Goal: Task Accomplishment & Management: Manage account settings

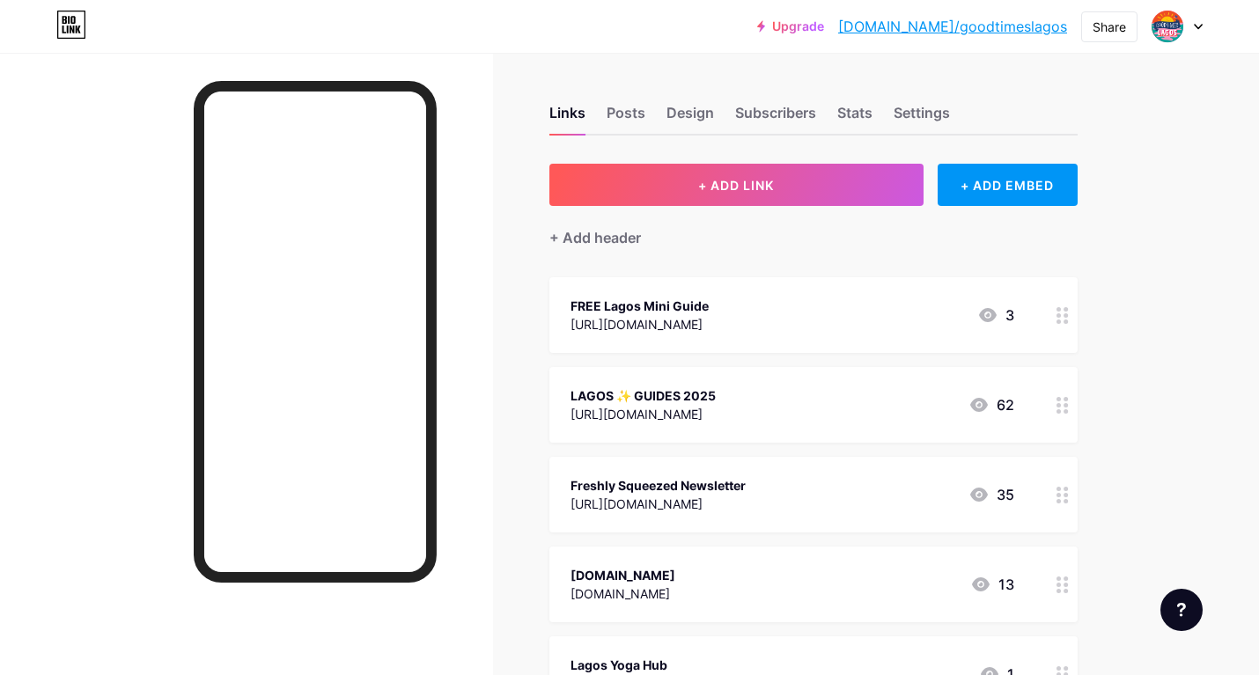
click at [607, 305] on div "FREE Lagos Mini Guide" at bounding box center [639, 306] width 138 height 18
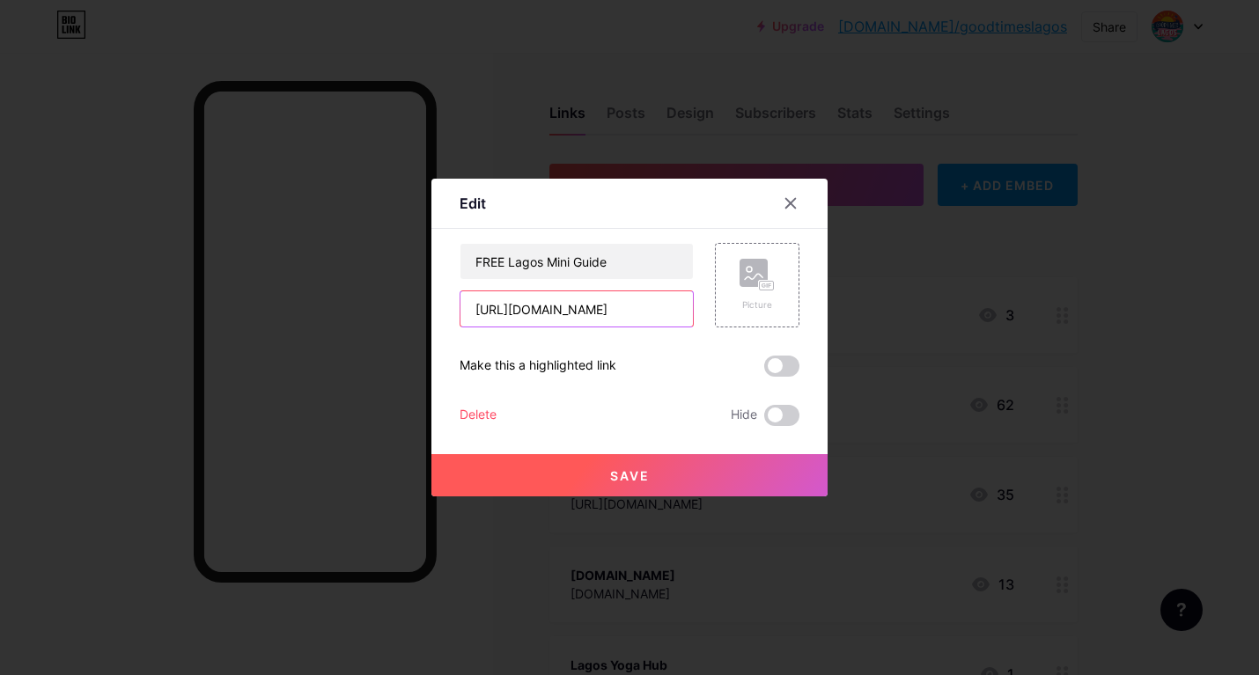
click at [647, 308] on input "[URL][DOMAIN_NAME]" at bounding box center [576, 308] width 232 height 35
click at [792, 195] on div at bounding box center [791, 204] width 32 height 32
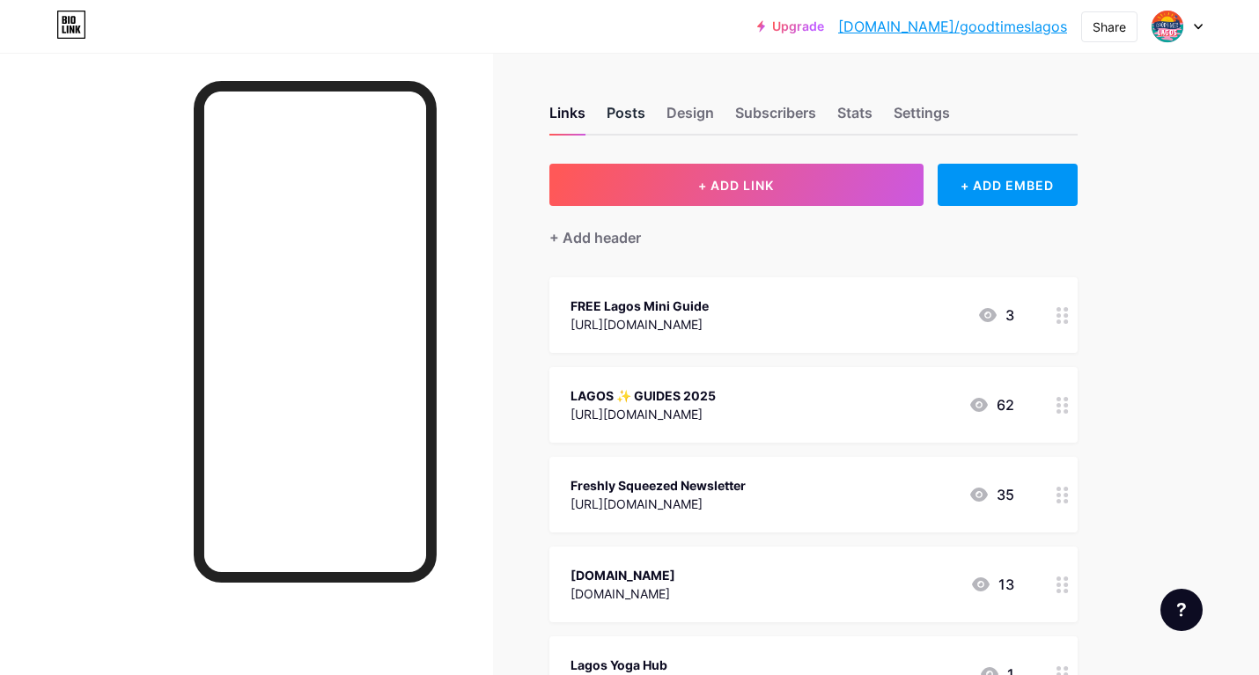
click at [619, 110] on div "Posts" at bounding box center [626, 118] width 39 height 32
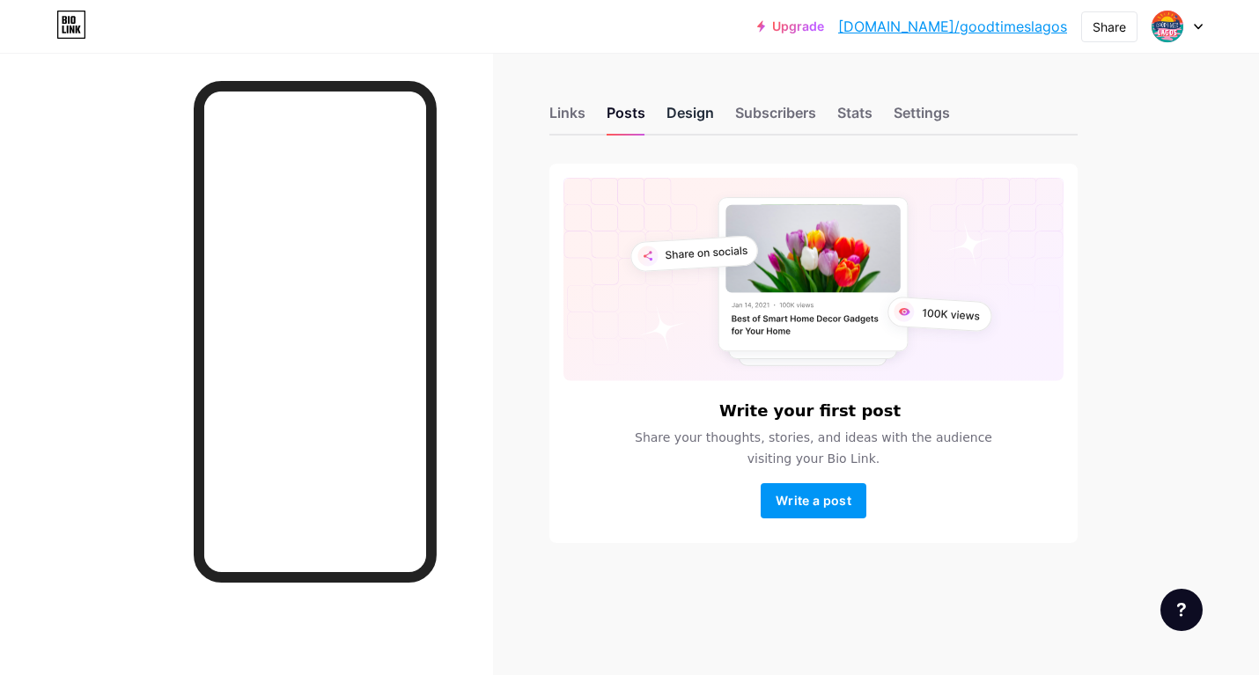
click at [687, 118] on div "Design" at bounding box center [690, 118] width 48 height 32
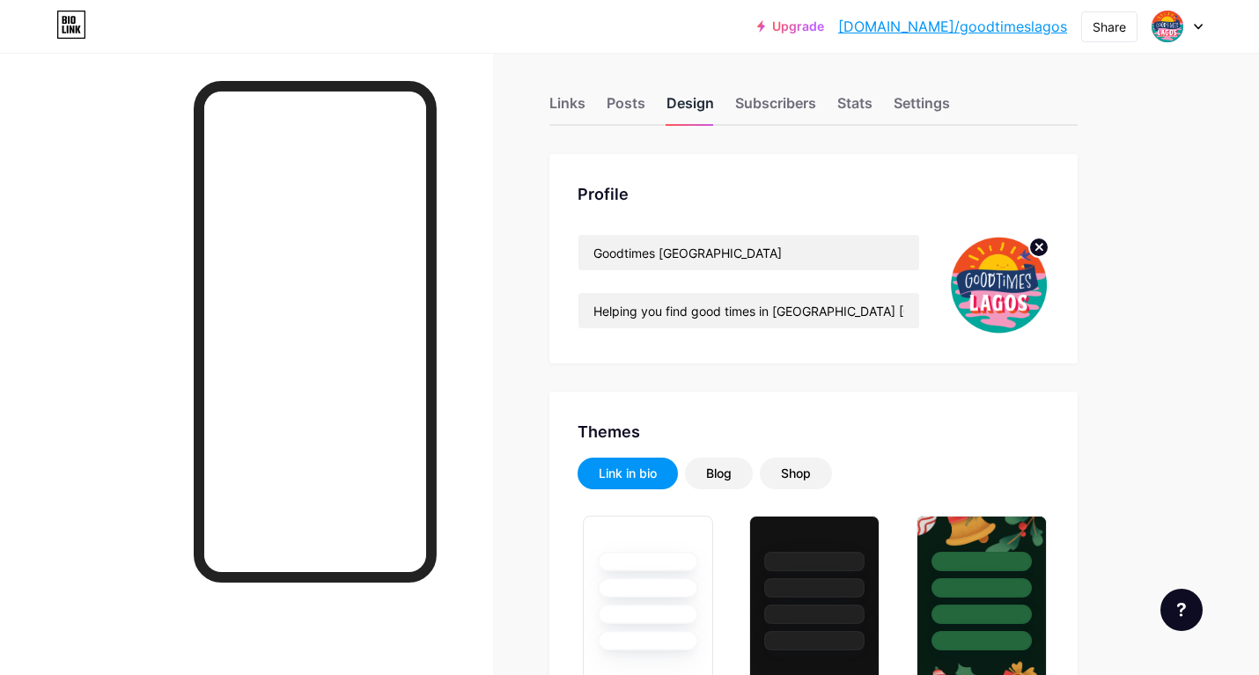
type input "#ffffff"
type input "#3d3d64"
type input "#000000"
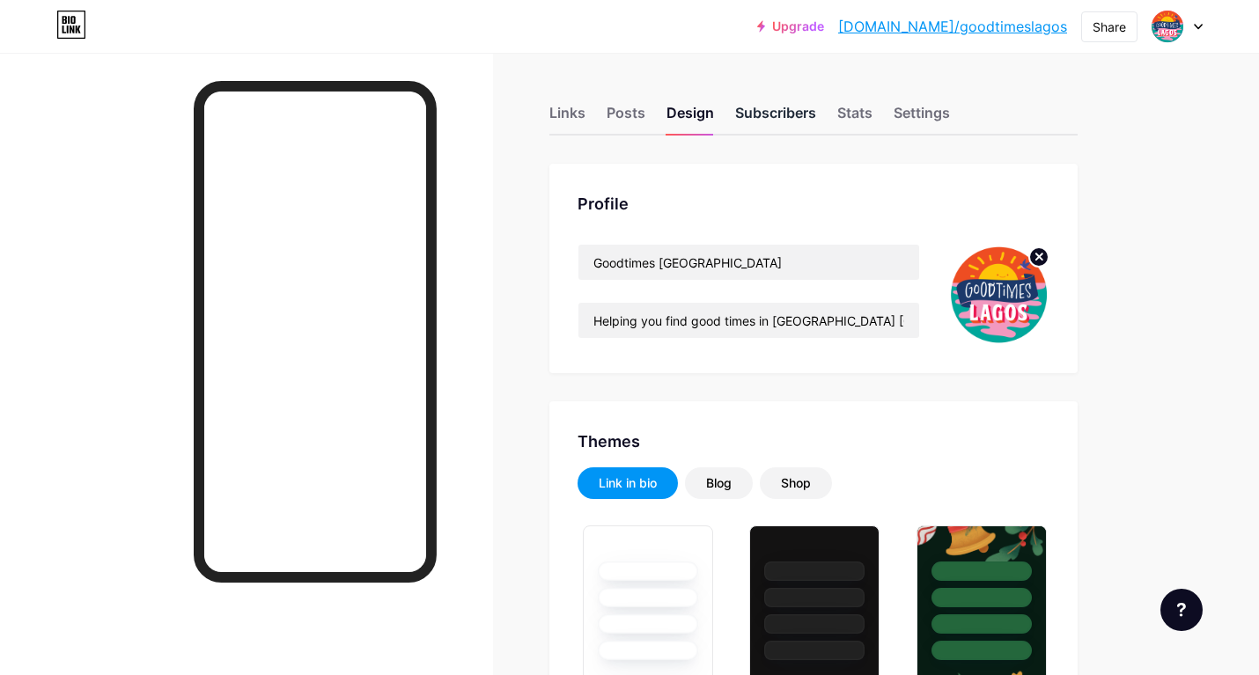
click at [768, 111] on div "Subscribers" at bounding box center [775, 118] width 81 height 32
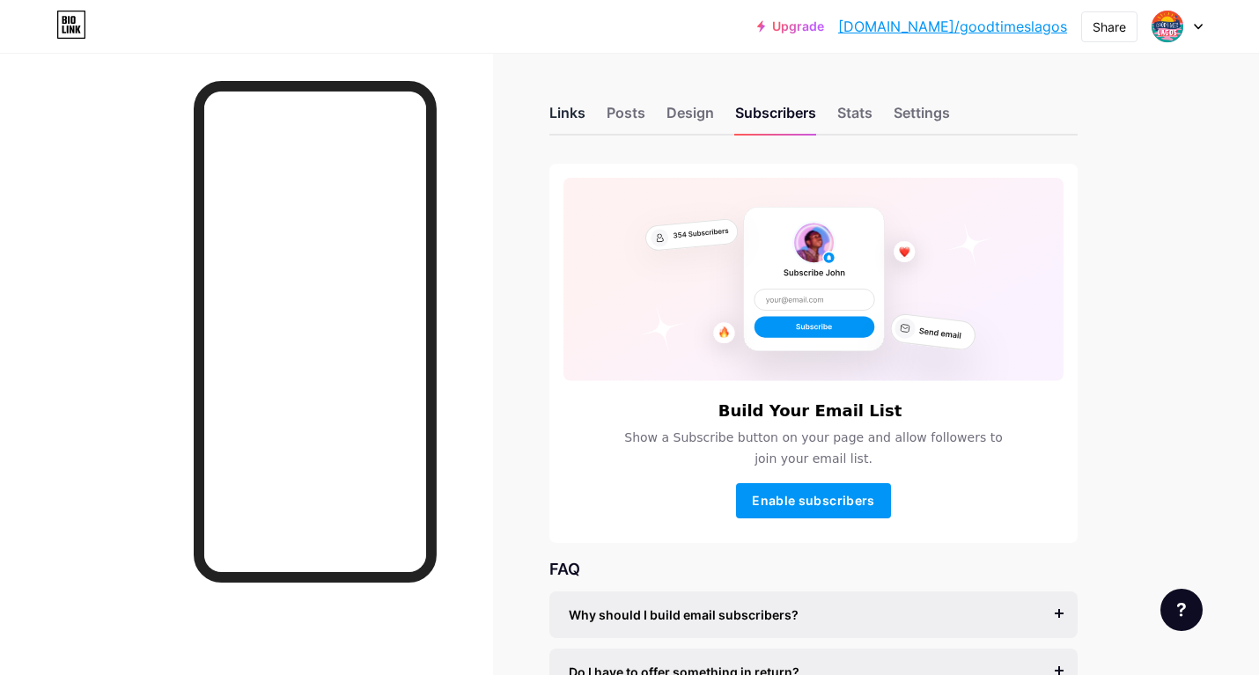
click at [577, 114] on div "Links" at bounding box center [567, 118] width 36 height 32
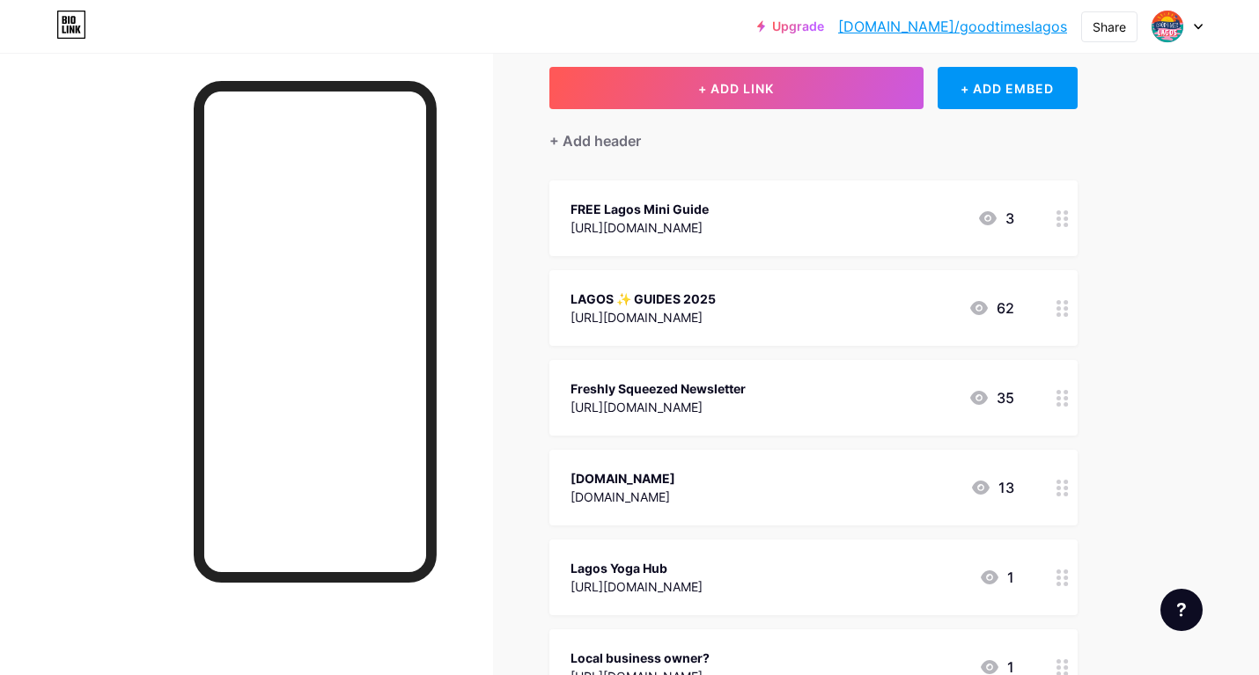
scroll to position [105, 0]
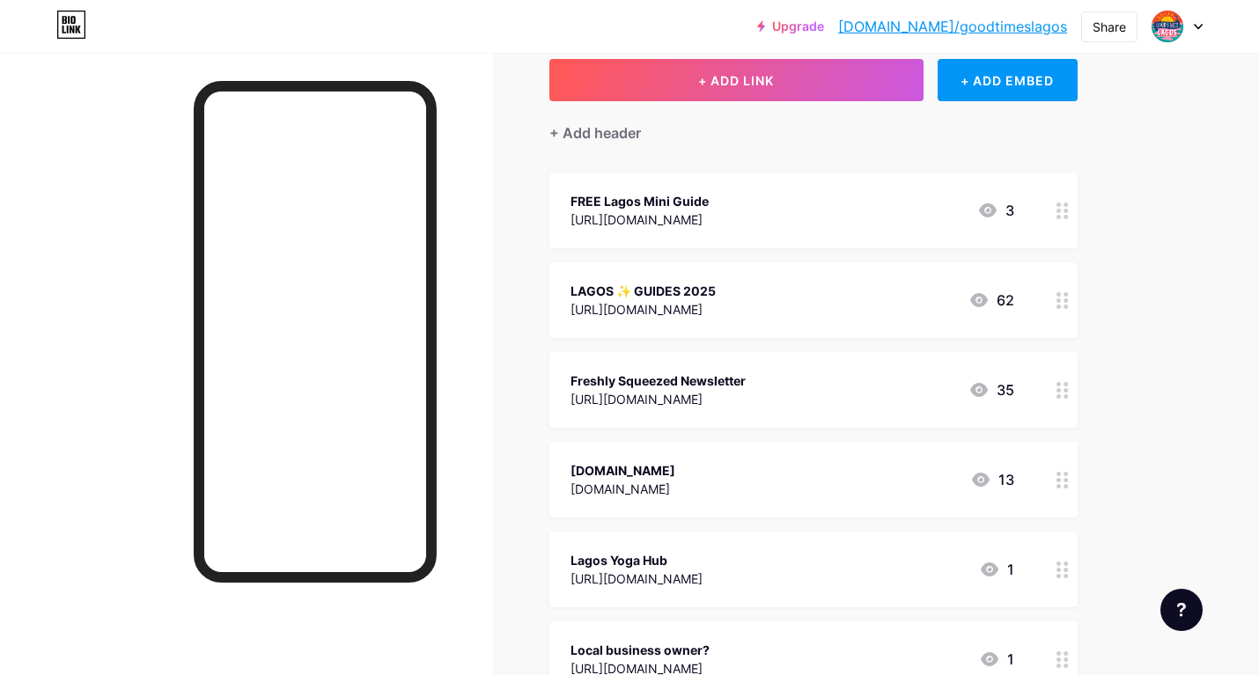
click at [675, 477] on div "[DOMAIN_NAME]" at bounding box center [622, 470] width 105 height 18
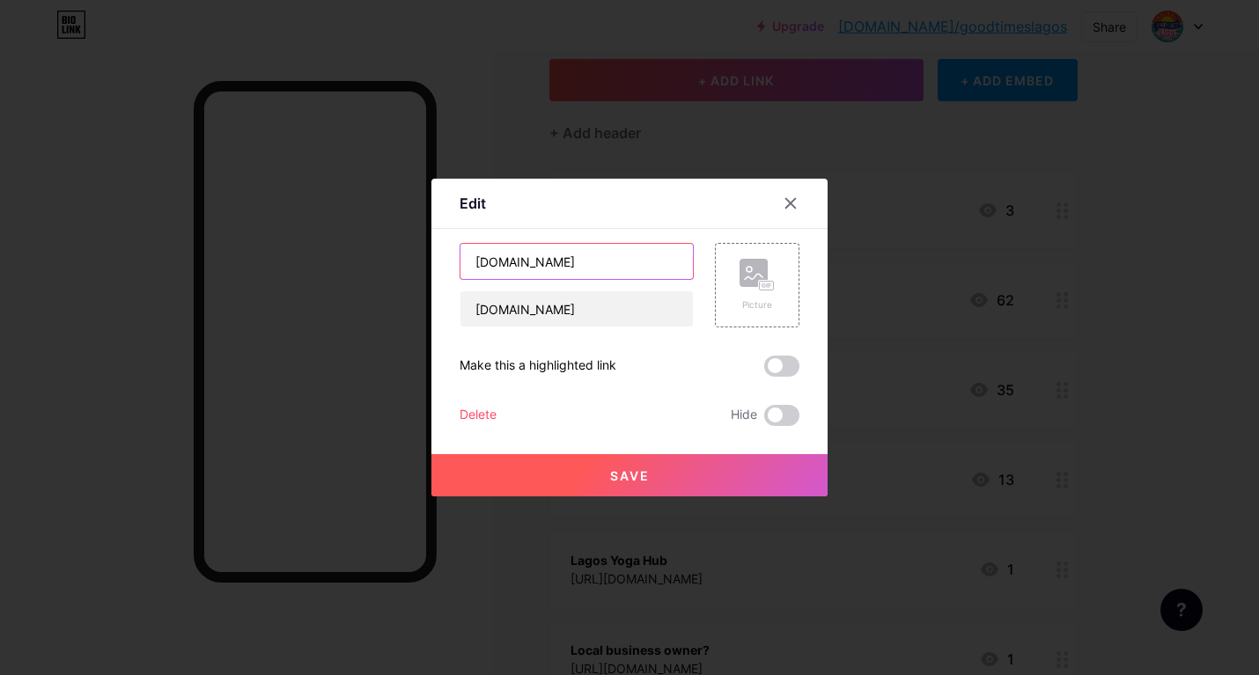
click at [474, 266] on input "[DOMAIN_NAME]" at bounding box center [576, 261] width 232 height 35
type input "⚡️ GoodtimesLagos.com"
click at [607, 486] on button "Save" at bounding box center [629, 475] width 396 height 42
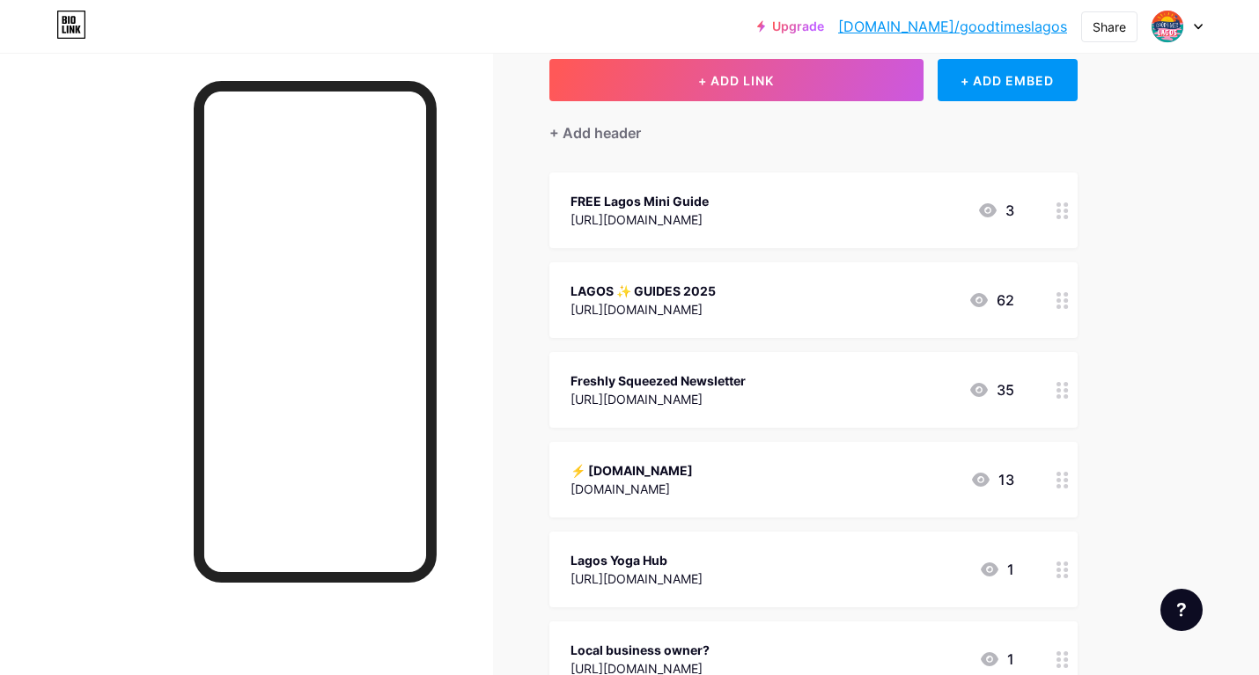
click at [695, 384] on div "Freshly Squeezed Newsletter" at bounding box center [657, 380] width 175 height 18
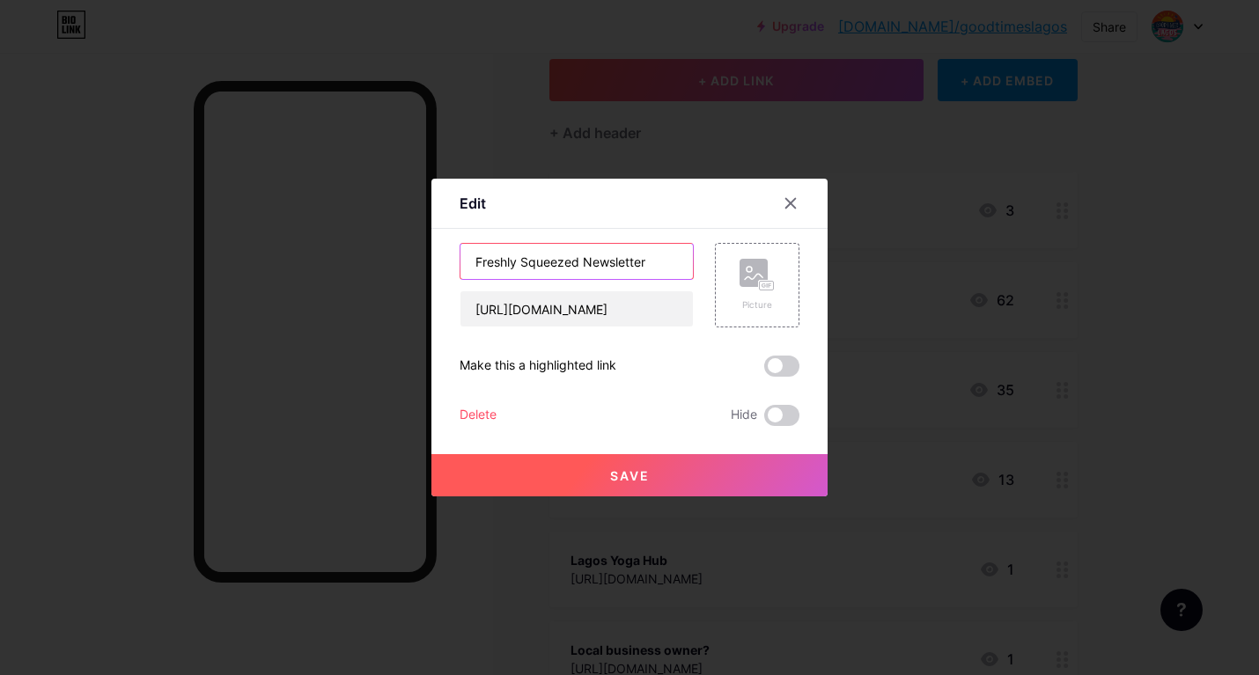
click at [473, 261] on input "Freshly Squeezed Newsletter" at bounding box center [576, 261] width 232 height 35
type input "💌 Freshly Squeezed Newsletter"
click at [571, 474] on button "Save" at bounding box center [629, 475] width 396 height 42
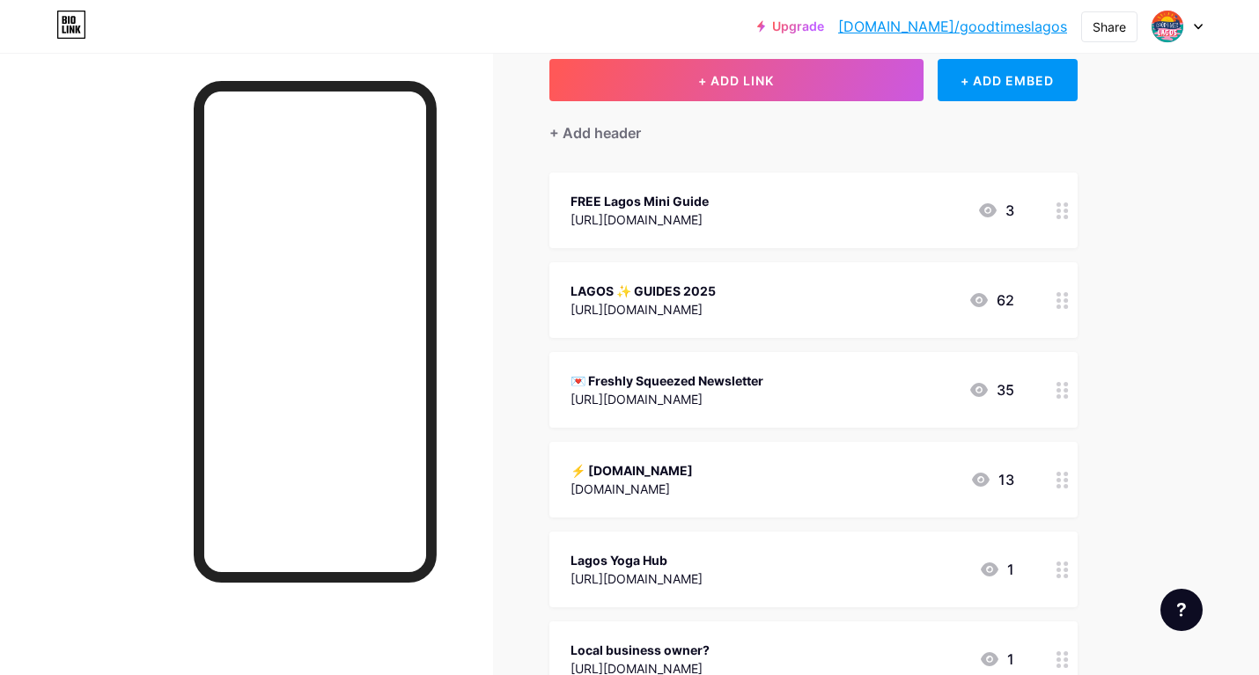
click at [1060, 307] on div at bounding box center [1063, 300] width 30 height 76
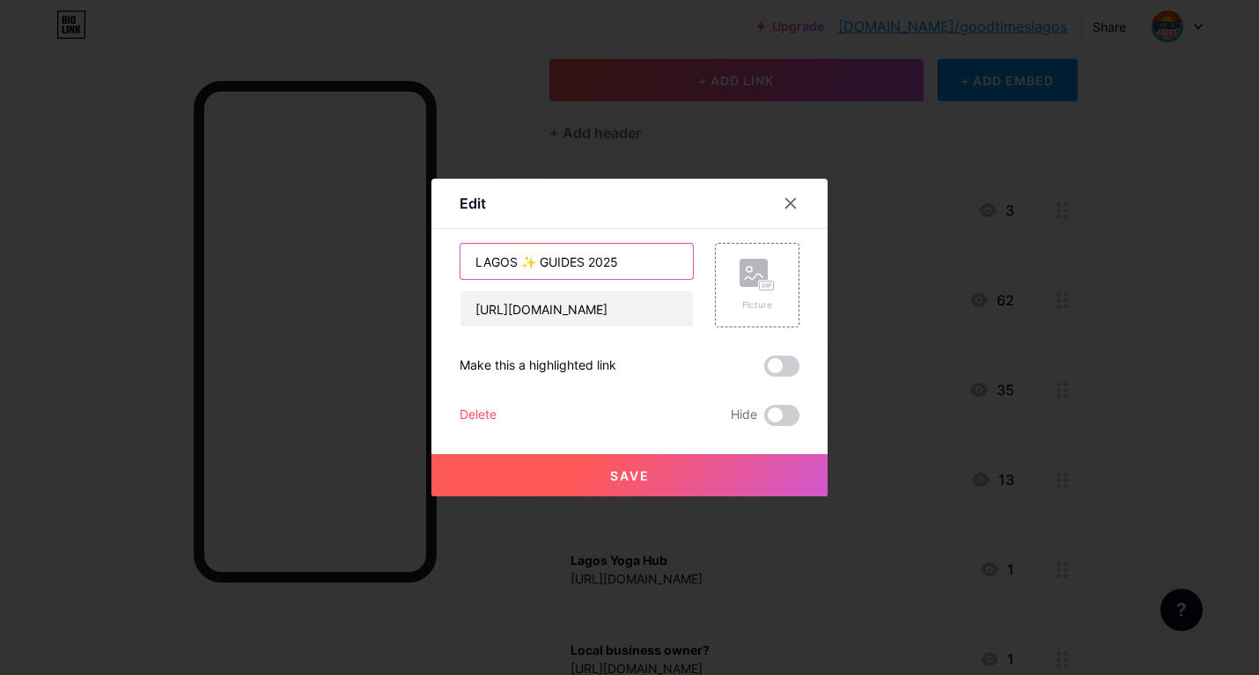
drag, startPoint x: 535, startPoint y: 262, endPoint x: 520, endPoint y: 262, distance: 15.0
click at [520, 262] on input "LAGOS ✨ GUIDES 2025" at bounding box center [576, 261] width 232 height 35
type input "✨ LAGOS GUIDES 2025"
click at [622, 480] on span "Save" at bounding box center [630, 475] width 40 height 15
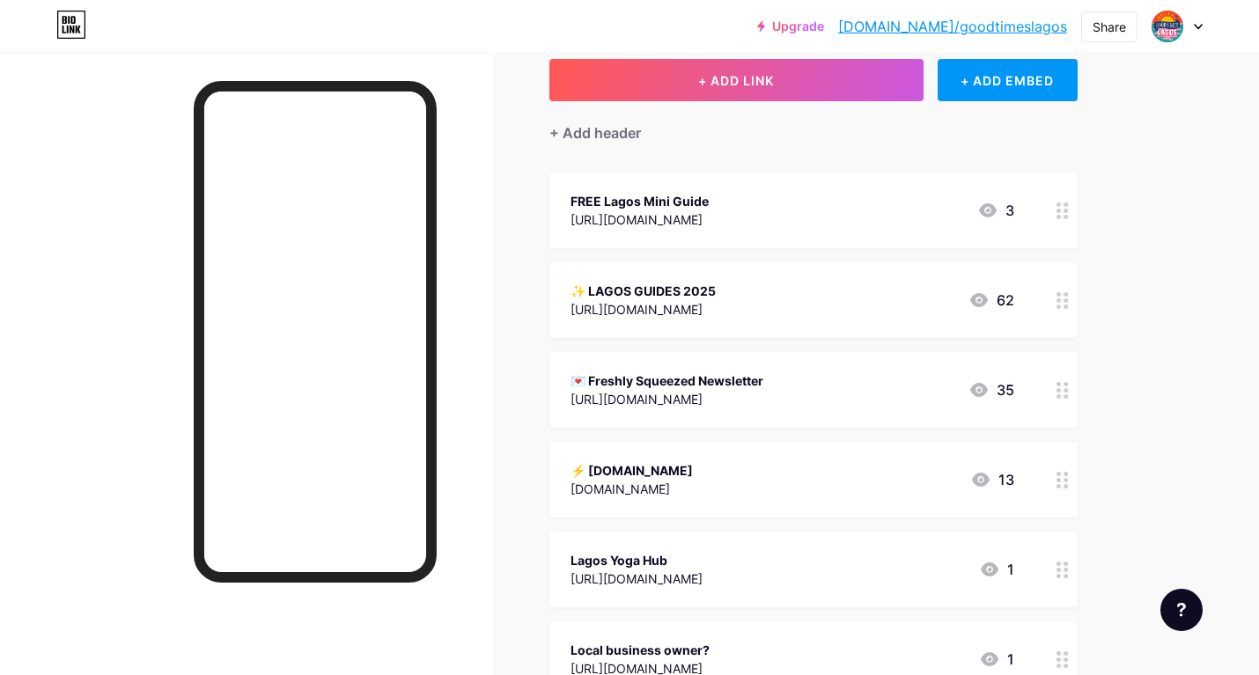
click at [1061, 570] on icon at bounding box center [1062, 570] width 12 height 17
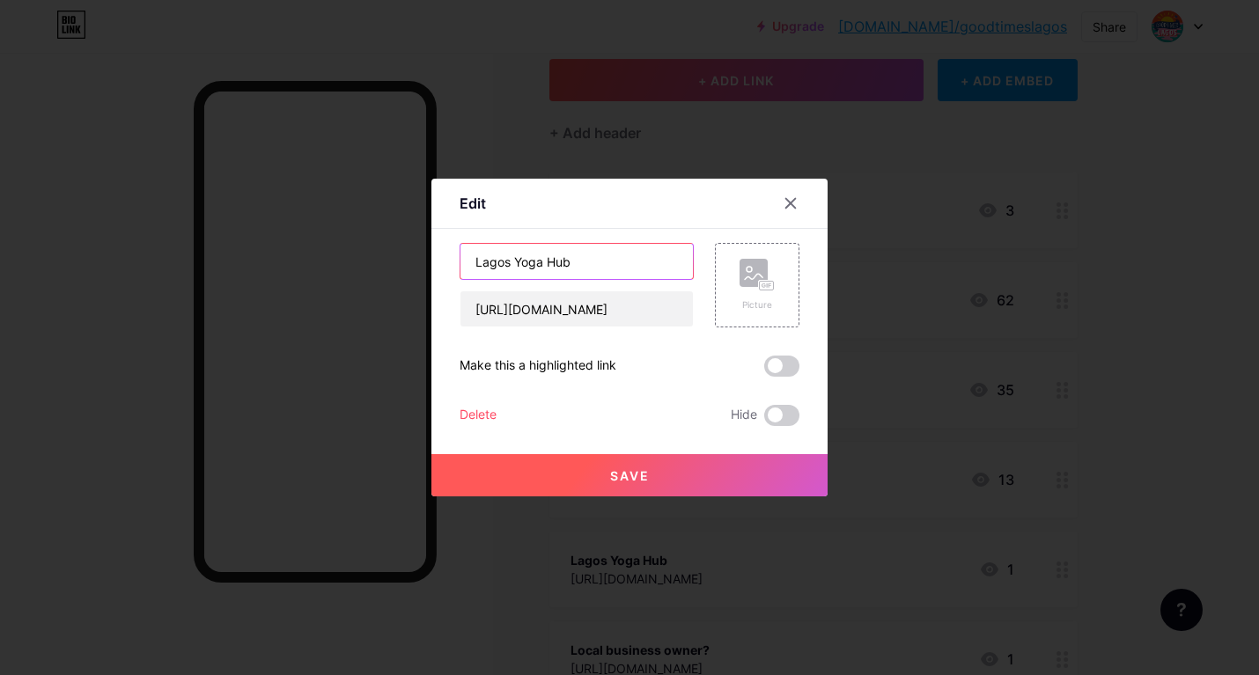
click at [477, 262] on input "Lagos Yoga Hub" at bounding box center [576, 261] width 232 height 35
type input "🧘🏼 Lagos Yoga Hub"
click at [585, 477] on button "Save" at bounding box center [629, 475] width 396 height 42
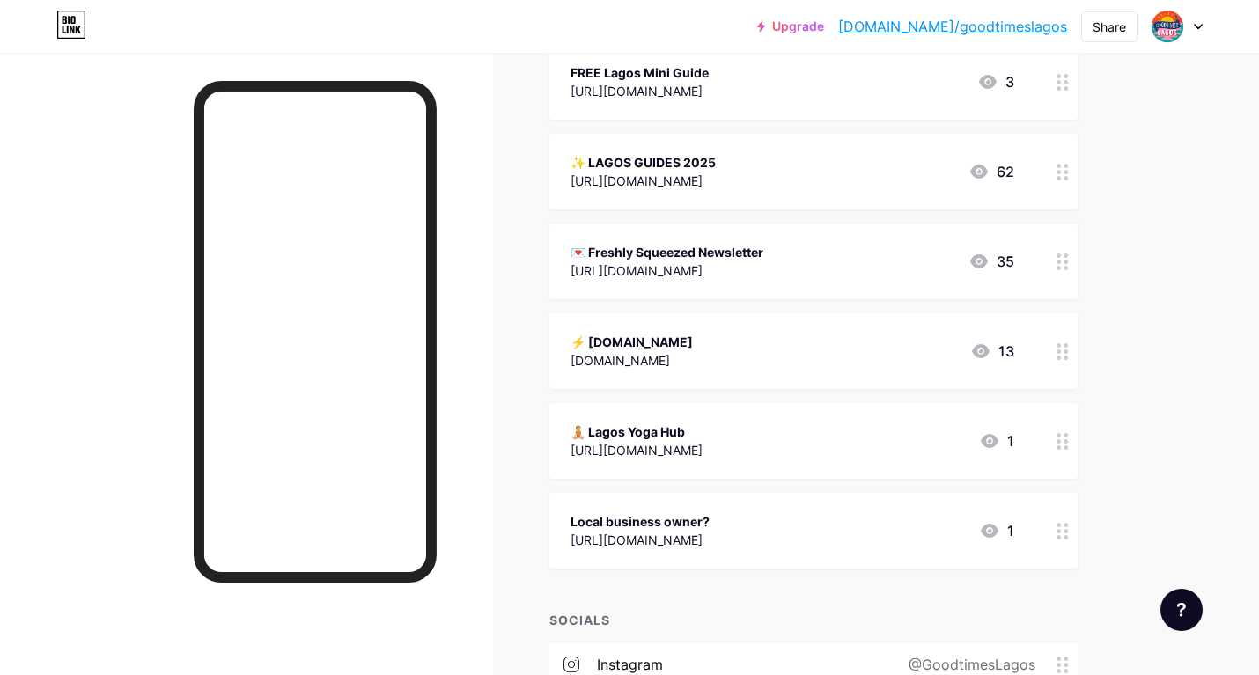
scroll to position [253, 0]
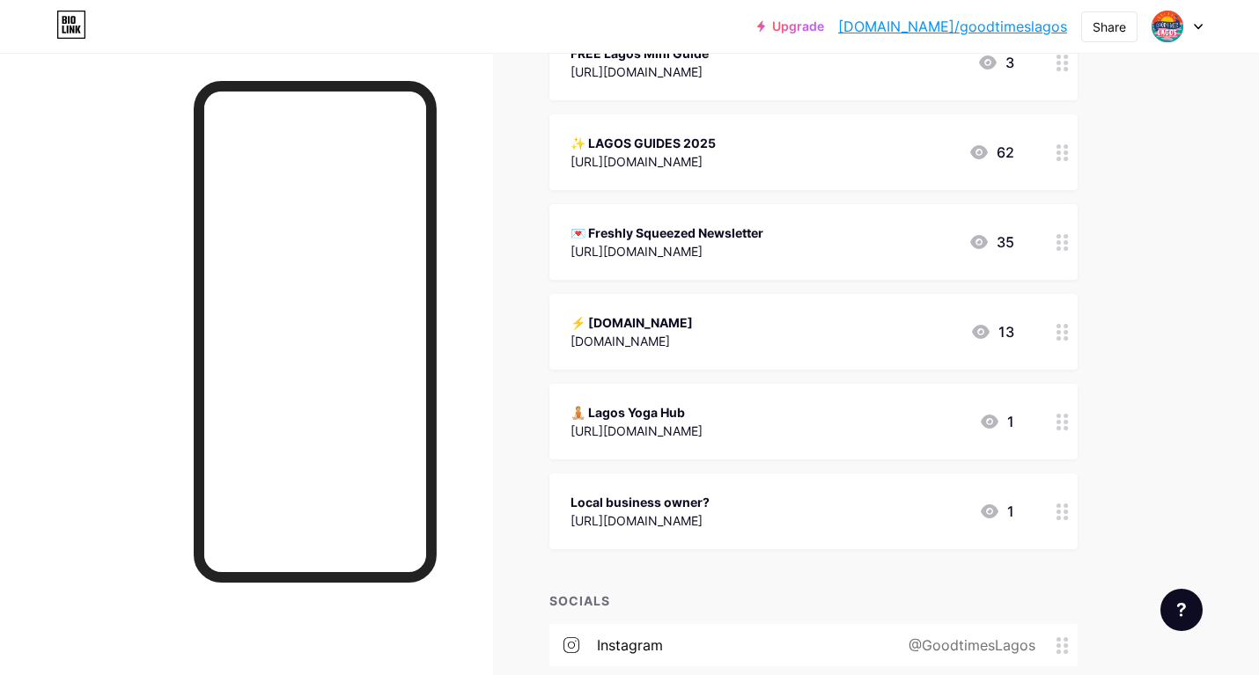
click at [1057, 505] on circle at bounding box center [1058, 506] width 4 height 4
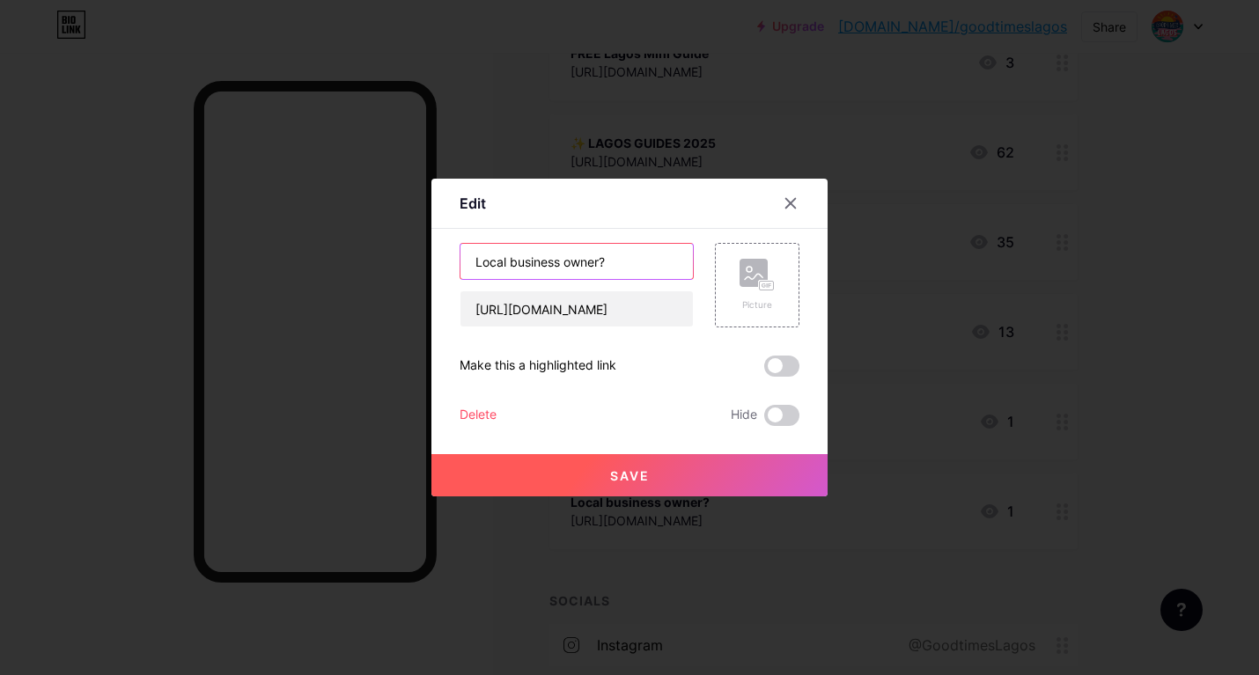
click at [475, 265] on input "Local business owner?" at bounding box center [576, 261] width 232 height 35
type input "❤️ Local business owner?"
click at [592, 474] on button "Save" at bounding box center [629, 475] width 396 height 42
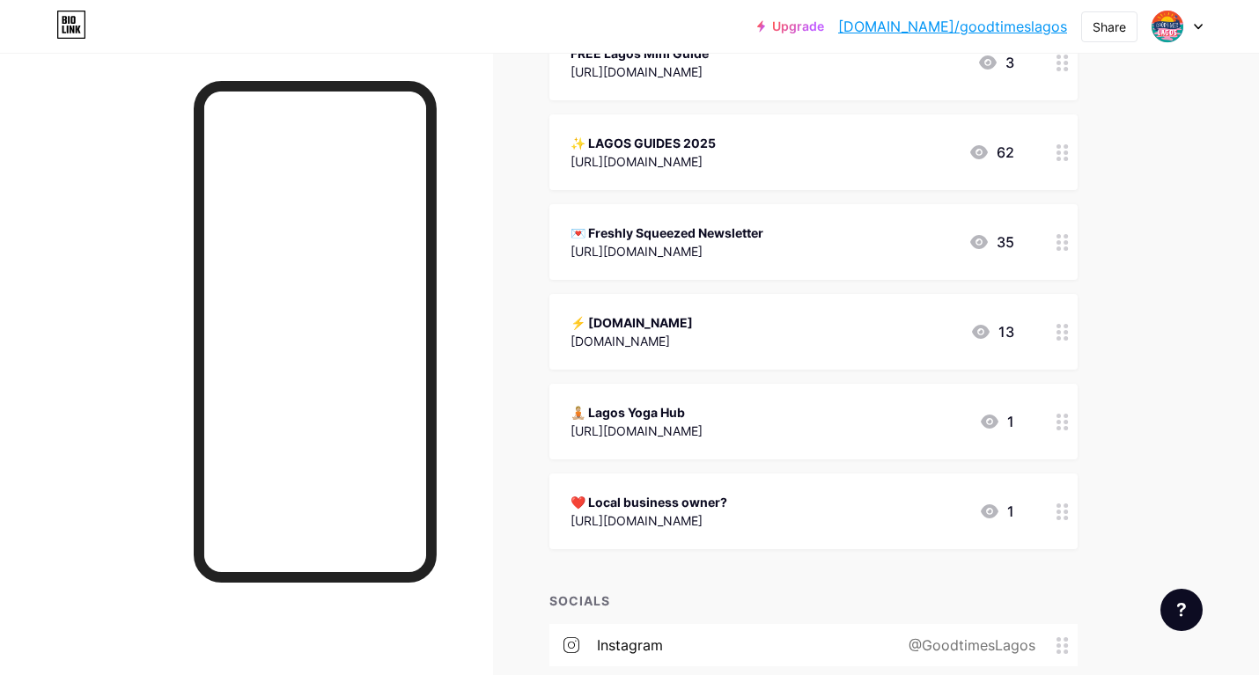
click at [671, 495] on div "❤️ Local business owner?" at bounding box center [648, 502] width 157 height 18
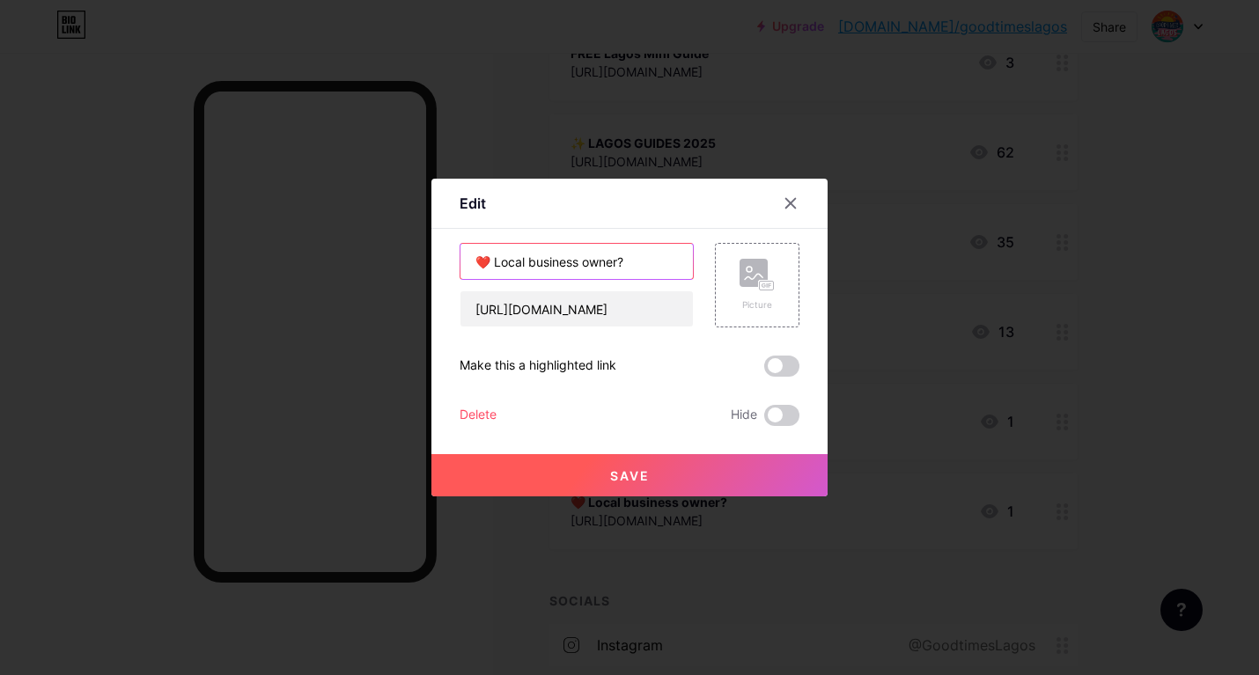
click at [475, 262] on input "❤️ Local business owner?" at bounding box center [576, 261] width 232 height 35
type input "🤍 Local business owner?"
click at [581, 469] on button "Save" at bounding box center [629, 475] width 396 height 42
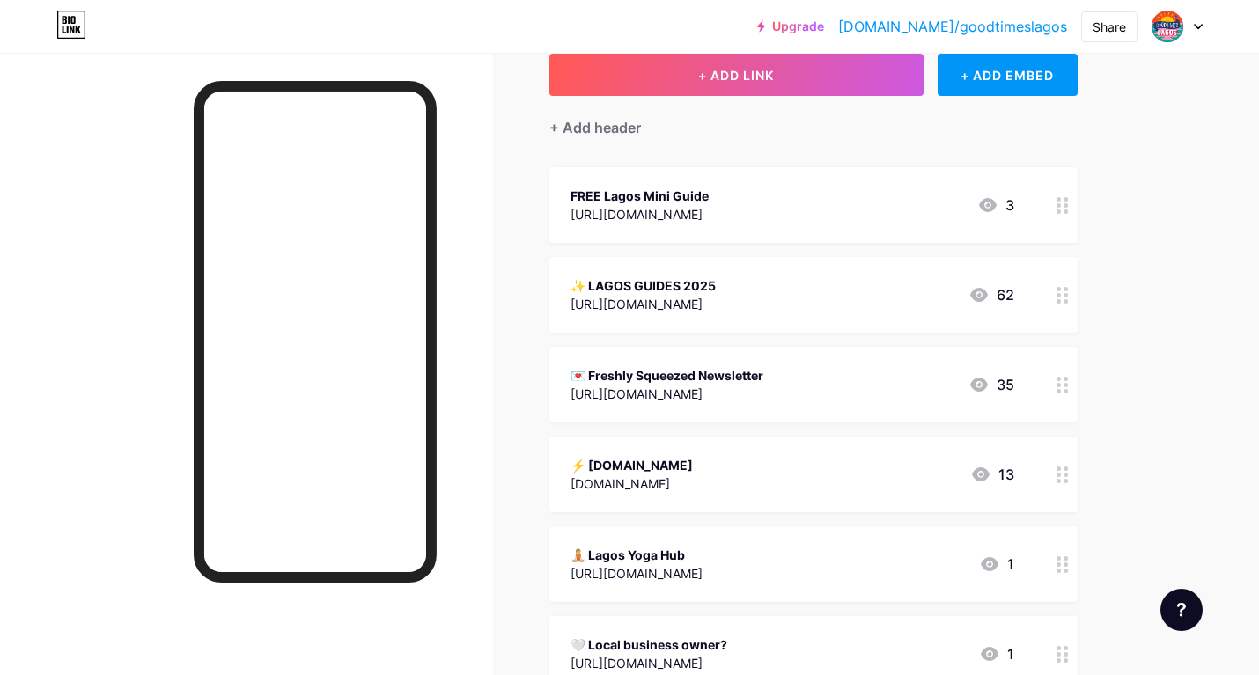
scroll to position [109, 0]
click at [697, 197] on div "FREE Lagos Mini Guide" at bounding box center [639, 197] width 138 height 18
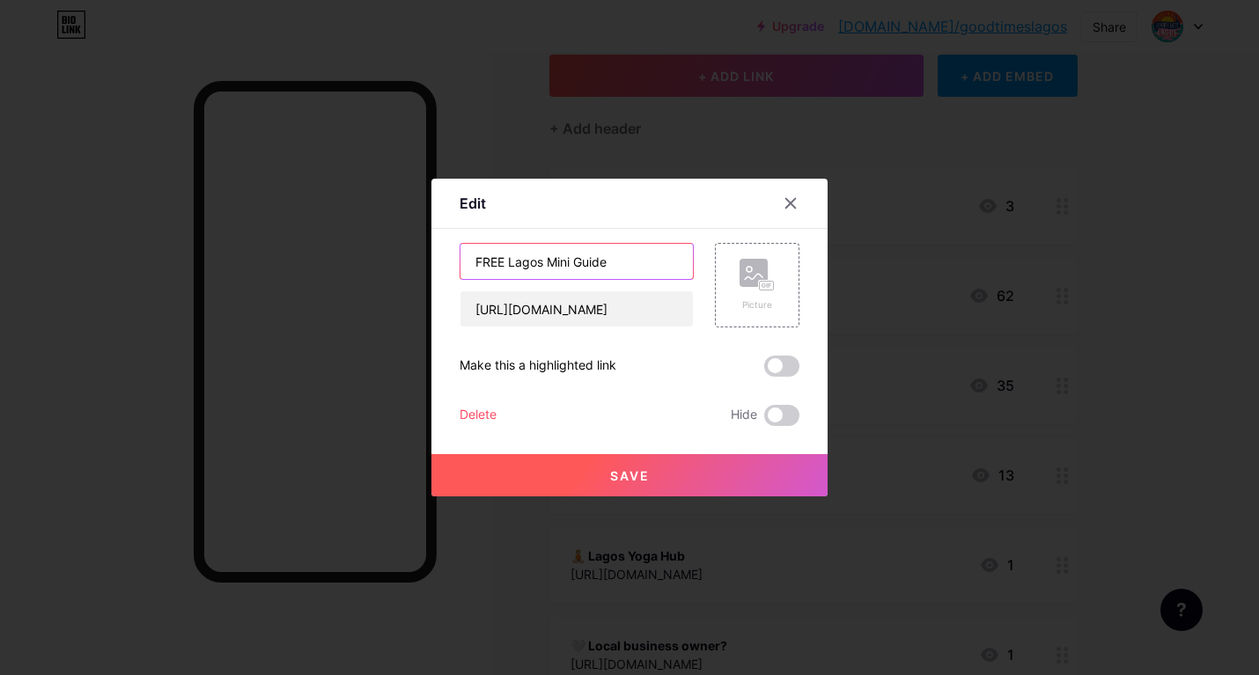
click at [475, 261] on input "FREE Lagos Mini Guide" at bounding box center [576, 261] width 232 height 35
type input "💥 FREE Lagos Mini Guide"
click at [585, 476] on button "Save" at bounding box center [629, 475] width 396 height 42
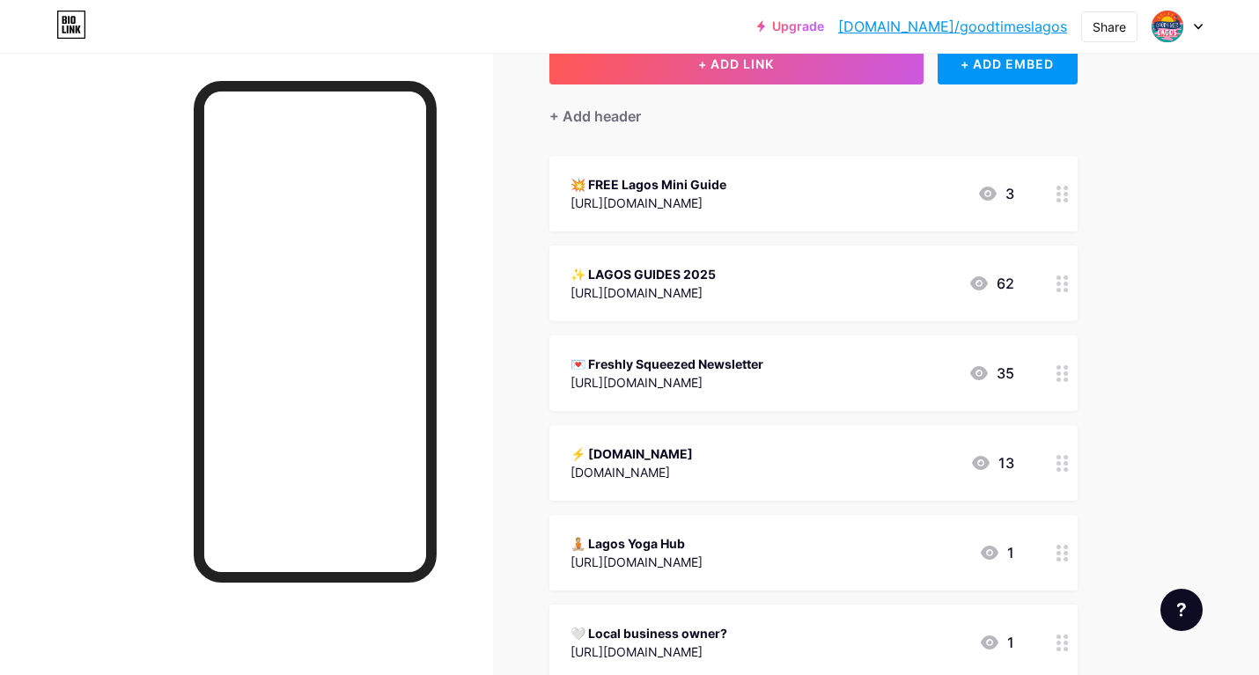
scroll to position [125, 0]
